Goal: Navigation & Orientation: Find specific page/section

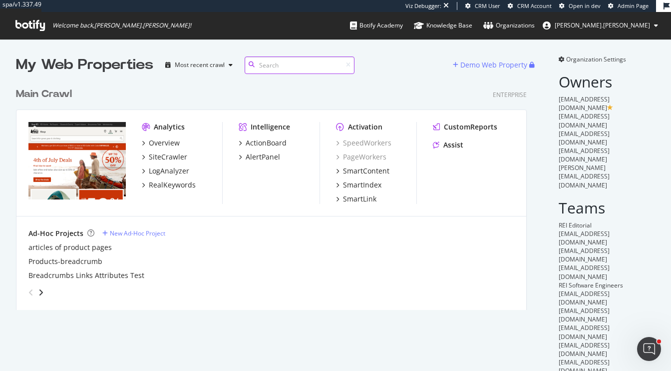
scroll to position [235, 519]
click at [51, 93] on div "Main Crawl" at bounding box center [44, 94] width 56 height 14
